Goal: Information Seeking & Learning: Learn about a topic

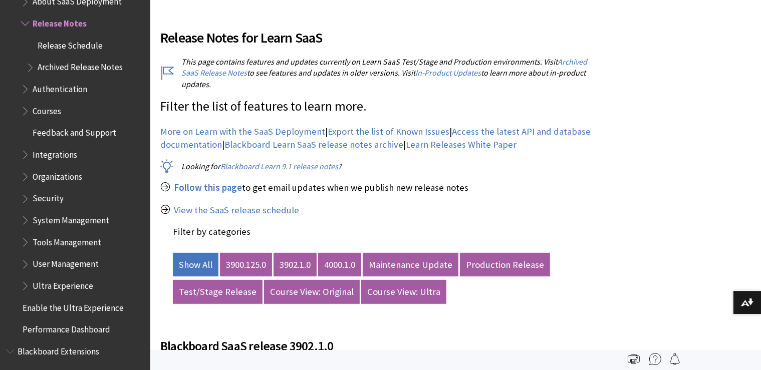
scroll to position [370, 0]
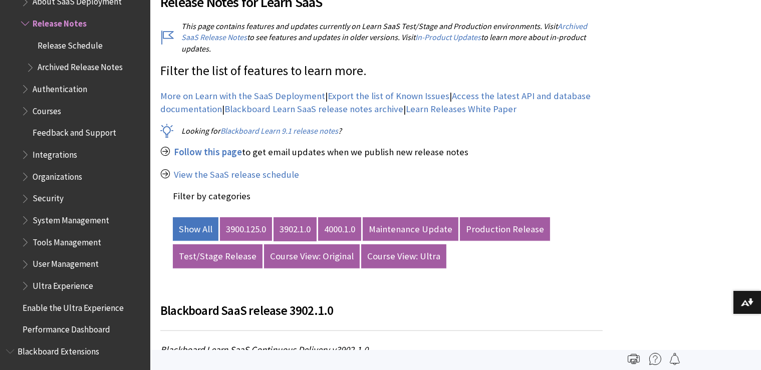
click at [303, 218] on link "3902.1.0" at bounding box center [295, 230] width 43 height 24
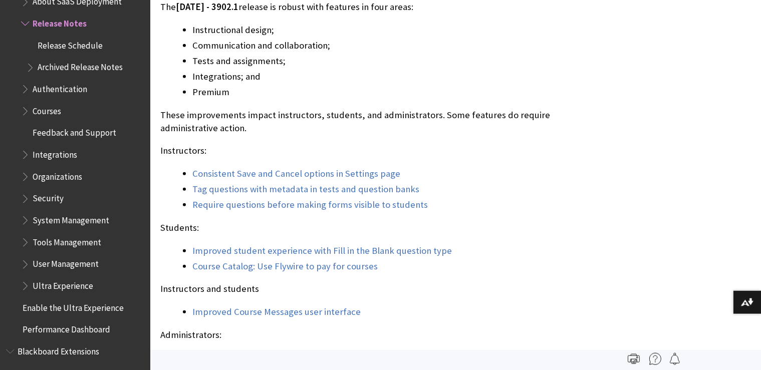
scroll to position [900, 0]
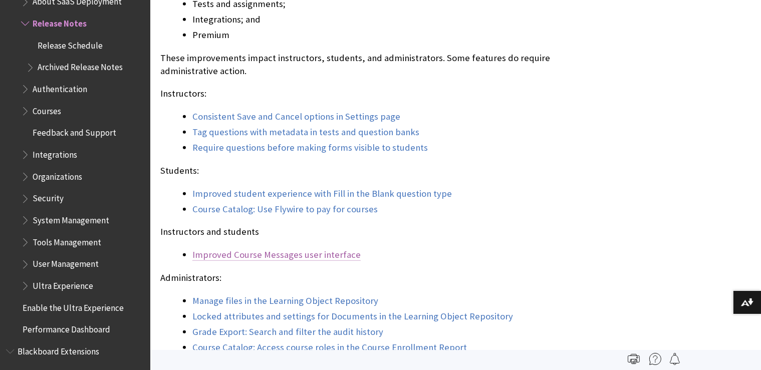
click at [272, 249] on link "Improved Course Messages user interface" at bounding box center [276, 255] width 168 height 12
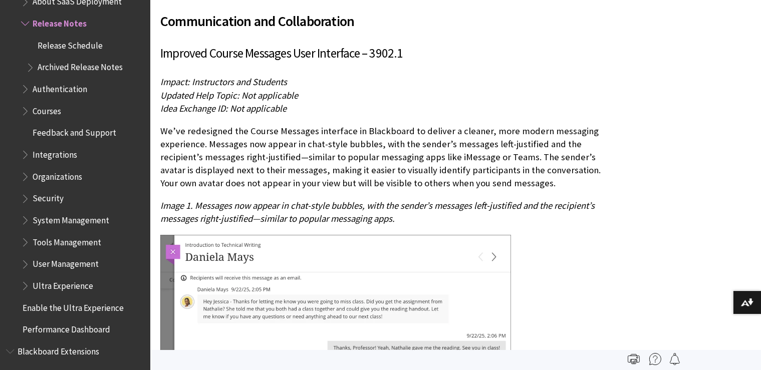
scroll to position [3047, 0]
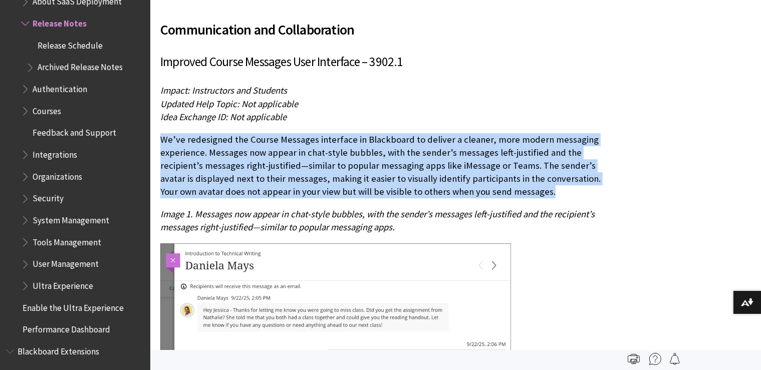
drag, startPoint x: 556, startPoint y: 182, endPoint x: 155, endPoint y: 136, distance: 403.2
copy p "We’ve redesigned the Course Messages interface in Blackboard to deliver a clean…"
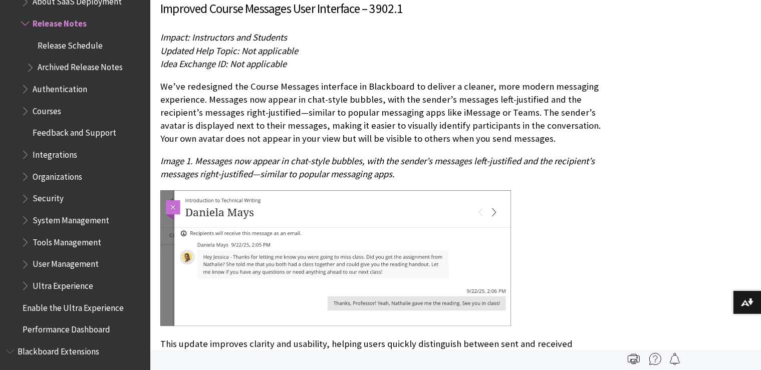
scroll to position [3153, 0]
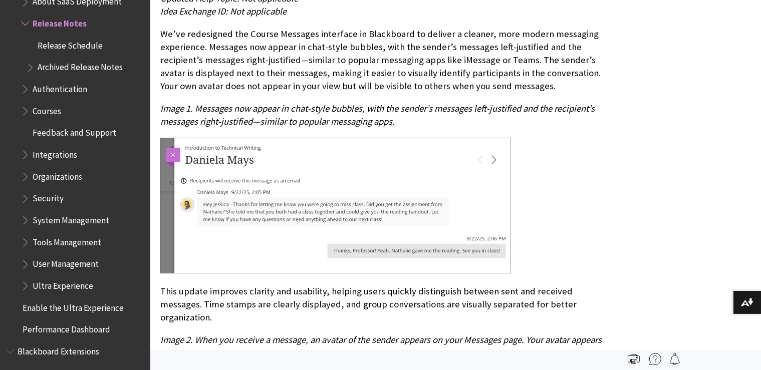
click at [335, 209] on img at bounding box center [335, 206] width 351 height 136
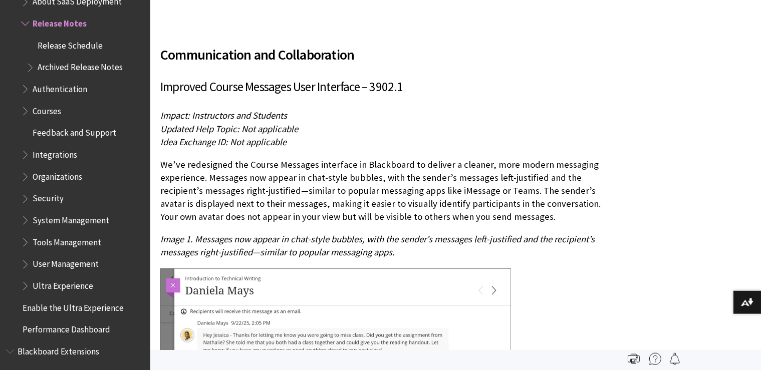
scroll to position [2995, 0]
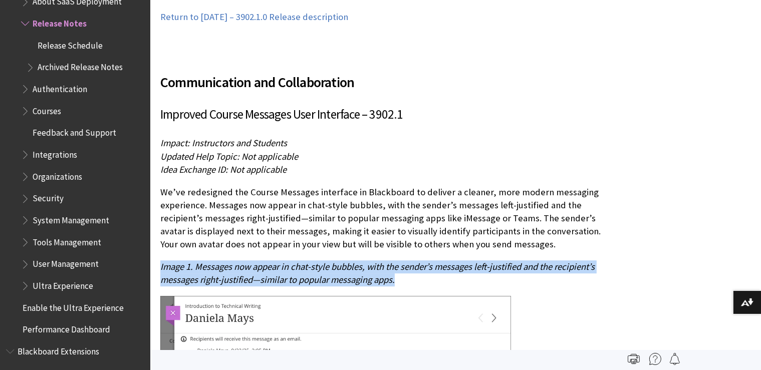
drag, startPoint x: 407, startPoint y: 274, endPoint x: 157, endPoint y: 261, distance: 250.0
copy span "Image 1. Messages now appear in chat-style bubbles, with the sender’s messages …"
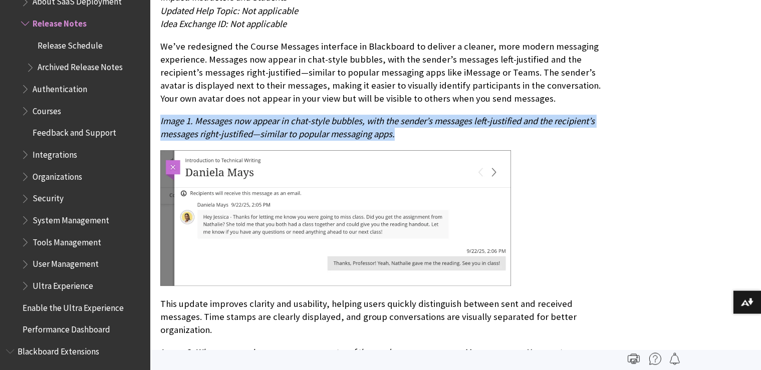
scroll to position [3153, 0]
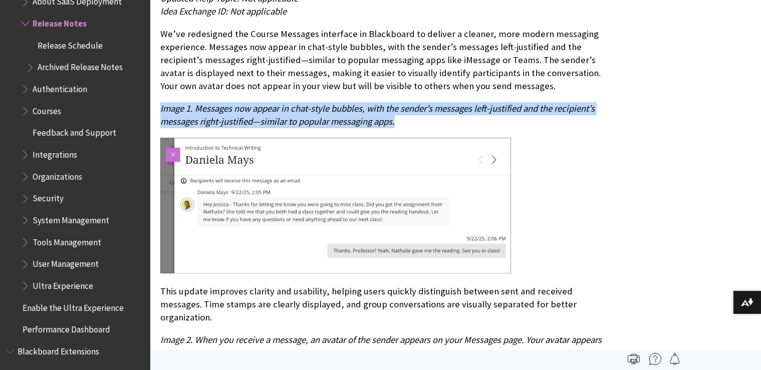
copy span "Image 1. Messages now appear in chat-style bubbles, with the sender’s messages …"
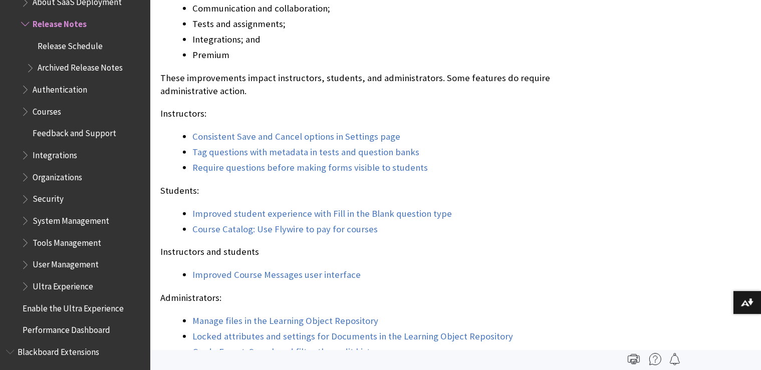
scroll to position [867, 0]
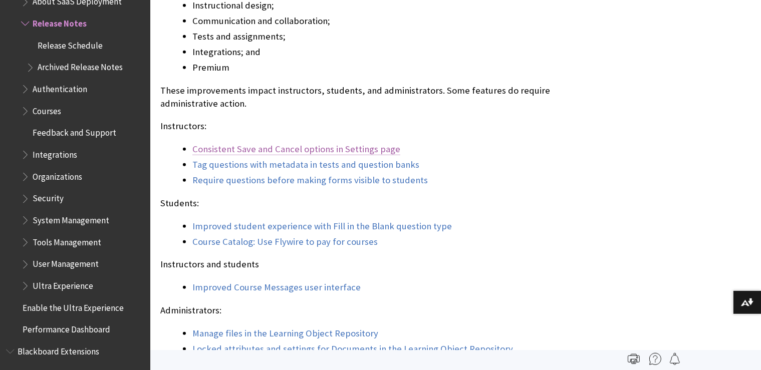
click at [350, 143] on link "Consistent Save and Cancel options in Settings page" at bounding box center [296, 149] width 208 height 12
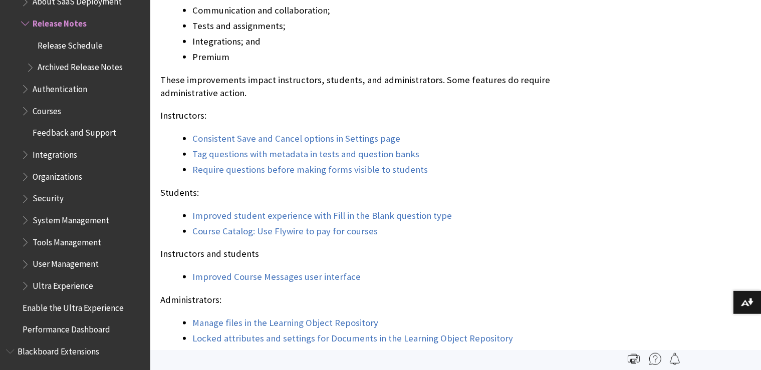
scroll to position [729, 0]
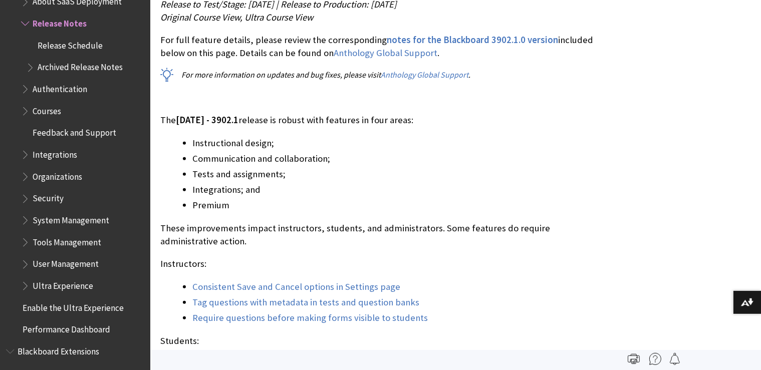
click at [300, 152] on li "Communication and collaboration;" at bounding box center [397, 159] width 411 height 14
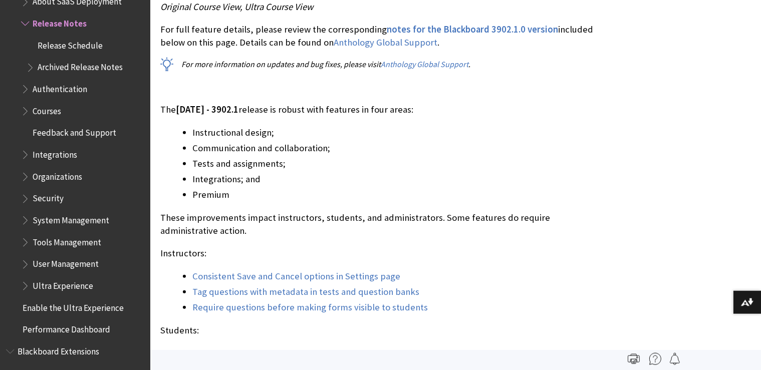
scroll to position [741, 0]
click at [300, 270] on link "Consistent Save and Cancel options in Settings page" at bounding box center [296, 276] width 208 height 12
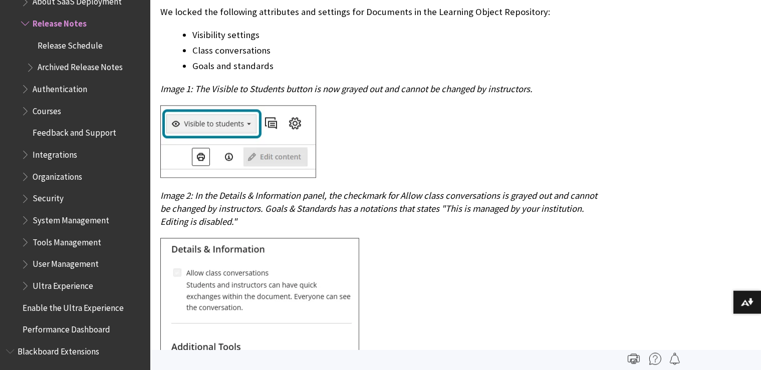
scroll to position [0, 0]
